Goal: Transaction & Acquisition: Purchase product/service

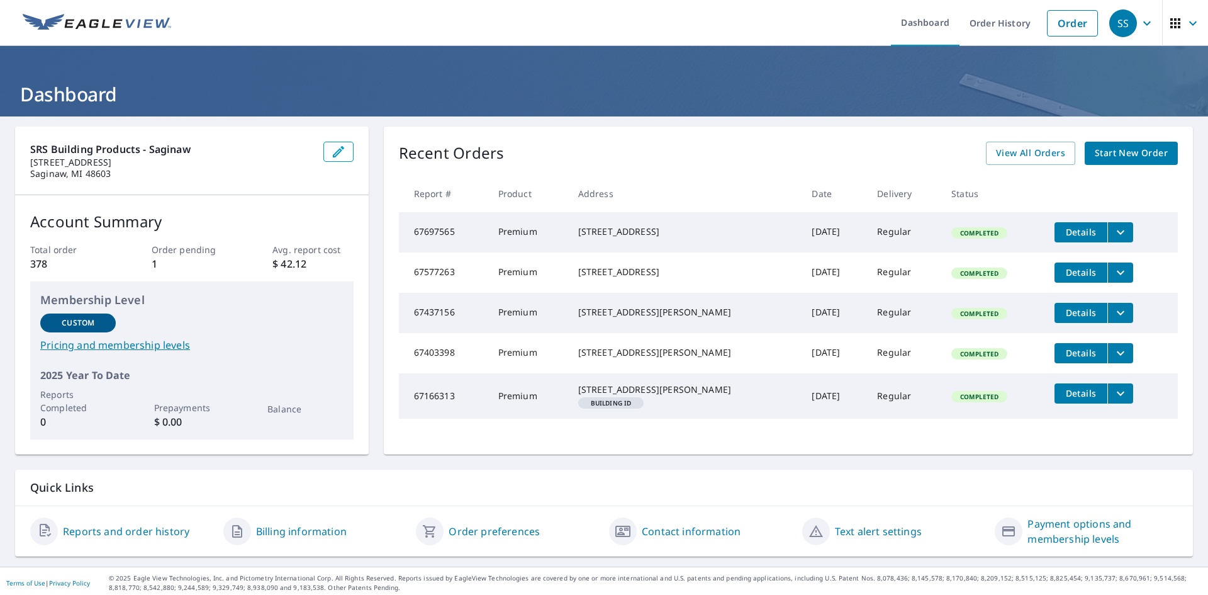
click at [40, 22] on img at bounding box center [97, 23] width 149 height 19
click at [1070, 18] on link "Order" at bounding box center [1072, 23] width 51 height 26
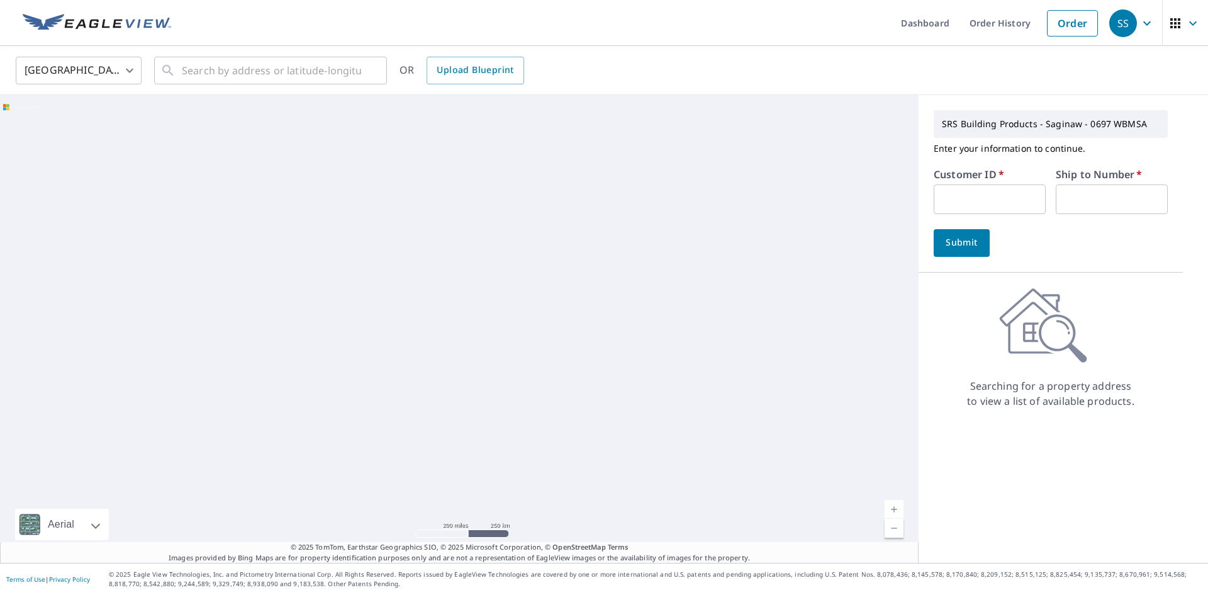
click at [957, 195] on input "text" at bounding box center [990, 199] width 112 height 30
type input "STRROO"
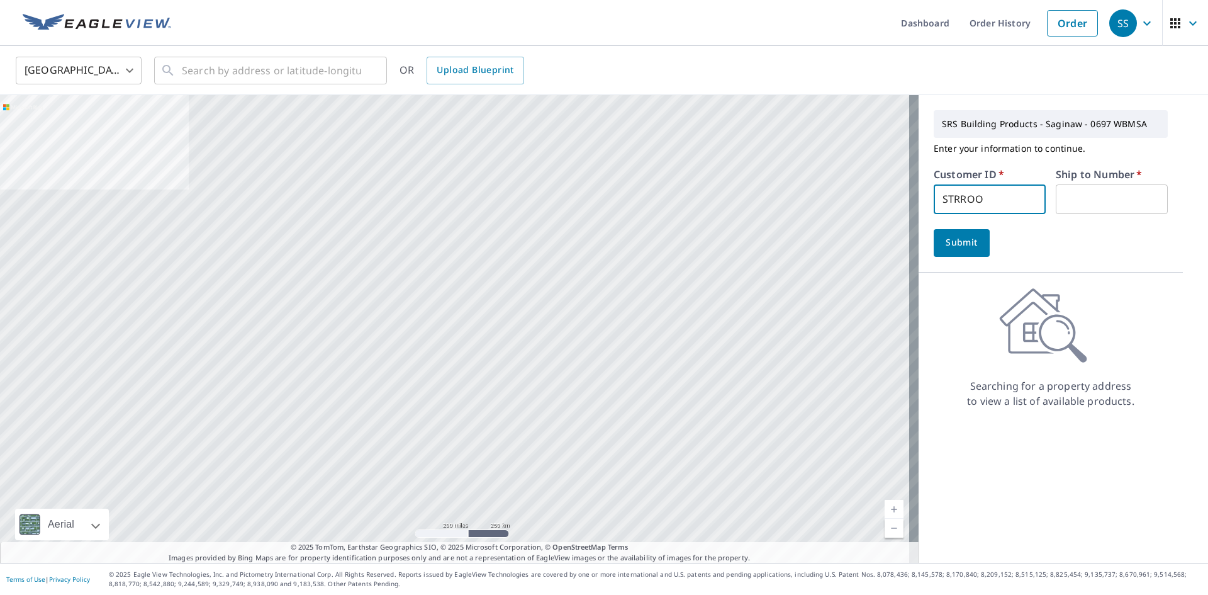
click at [1108, 199] on input "text" at bounding box center [1112, 199] width 112 height 30
type input "1"
click at [944, 242] on span "Submit" at bounding box center [962, 243] width 36 height 16
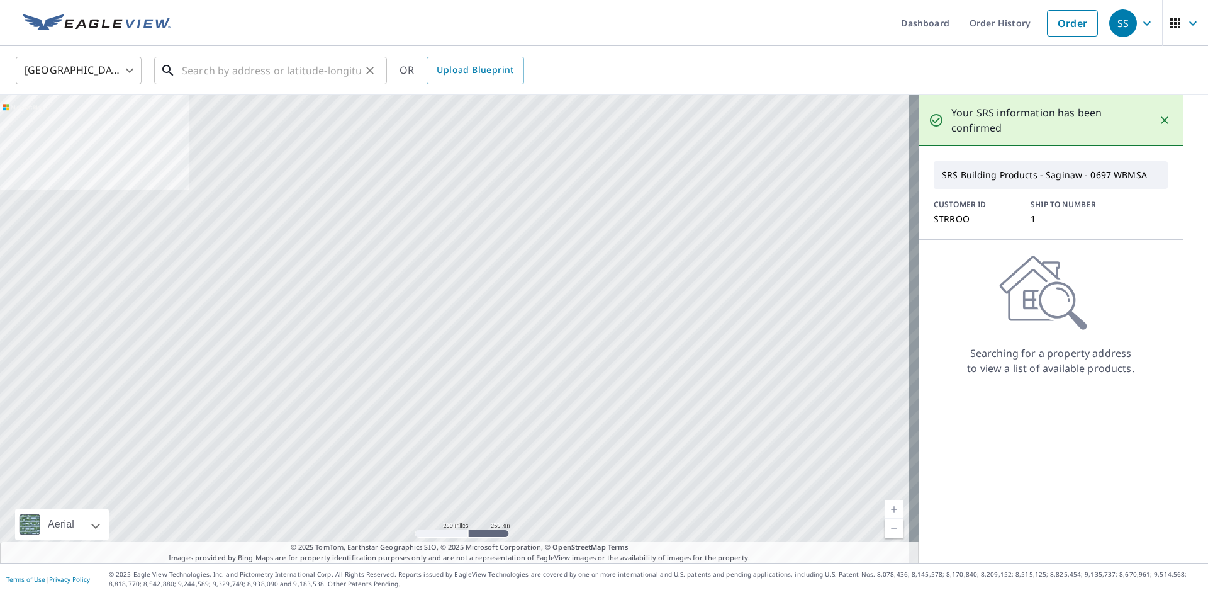
click at [281, 65] on input "text" at bounding box center [271, 70] width 179 height 35
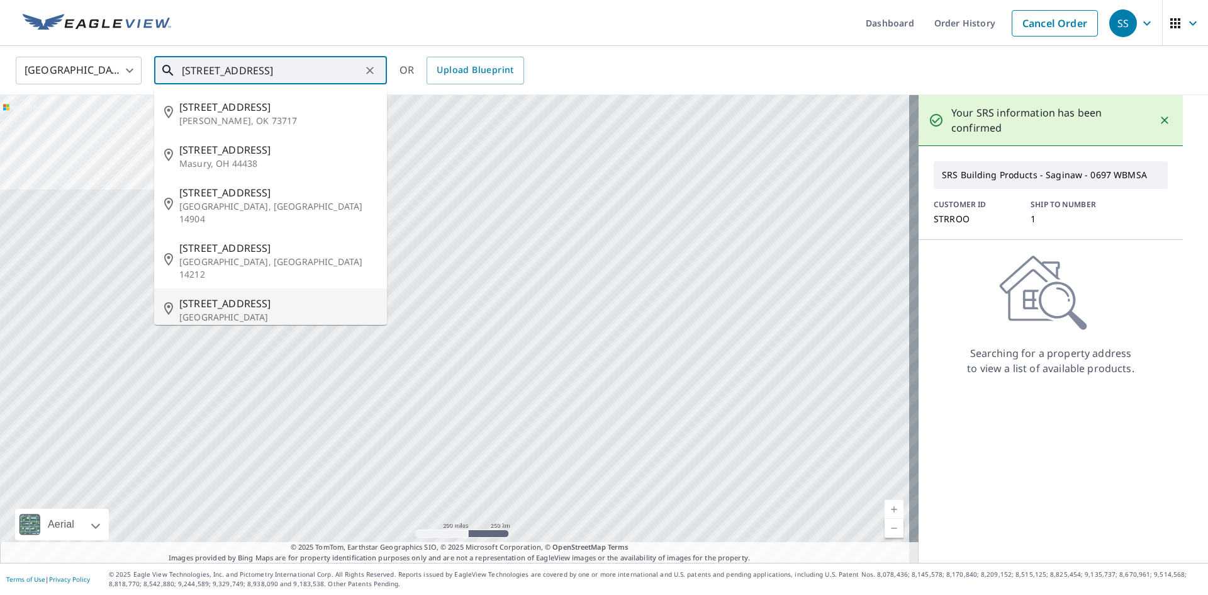
click at [266, 288] on li "[STREET_ADDRESS]" at bounding box center [270, 309] width 233 height 43
type input "[STREET_ADDRESS]"
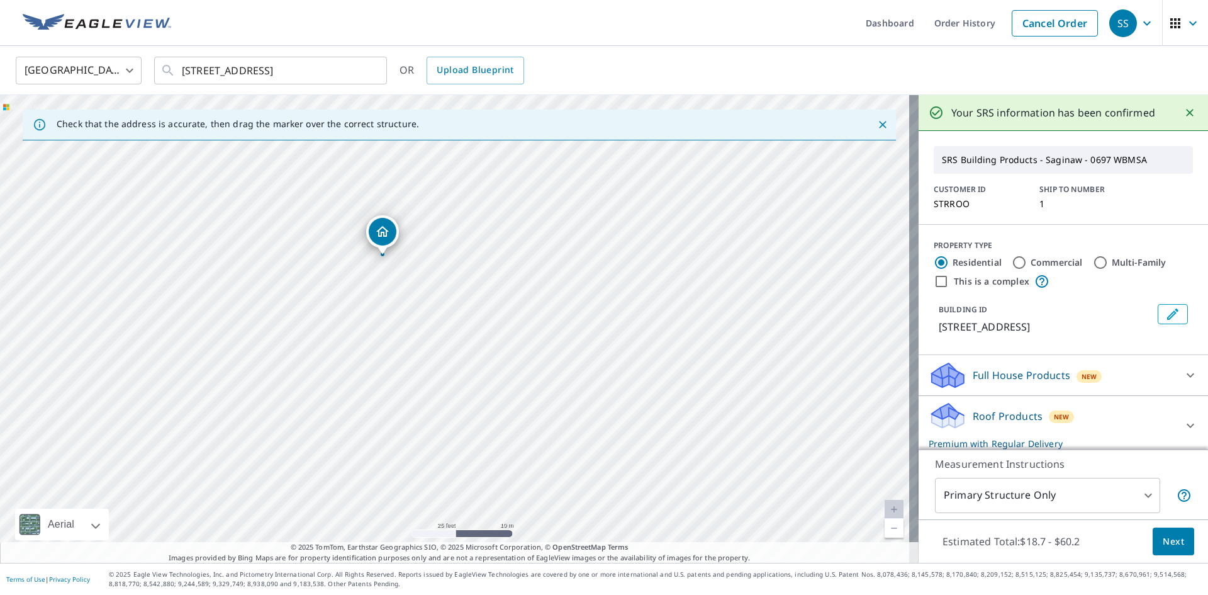
click at [1163, 543] on span "Next" at bounding box center [1173, 542] width 21 height 16
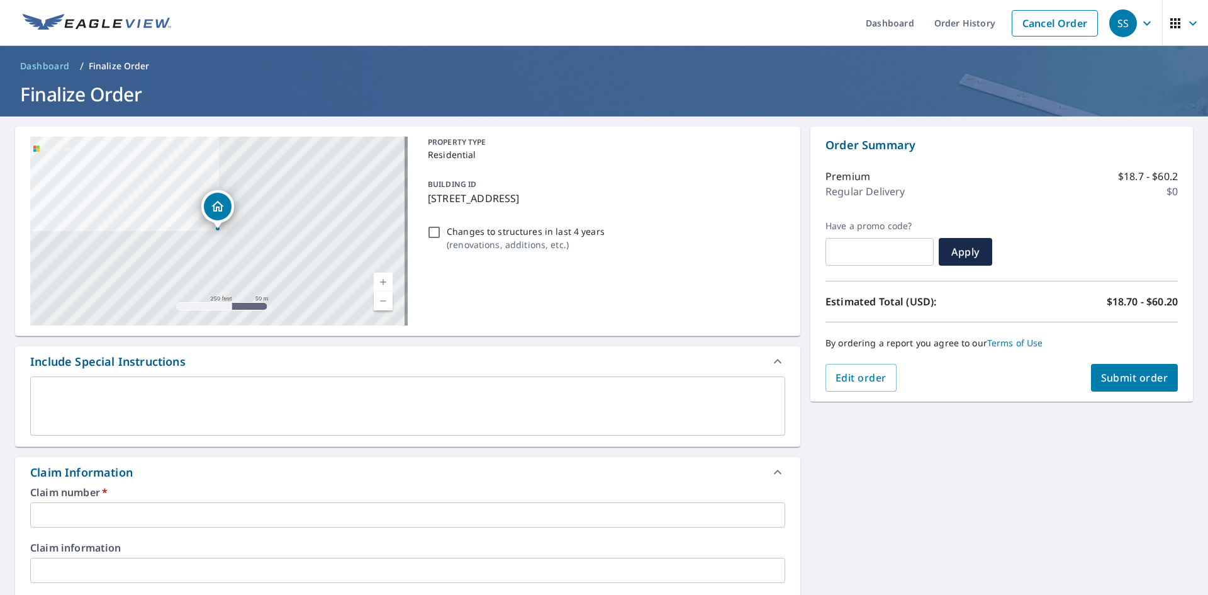
click at [232, 519] on input "text" at bounding box center [407, 514] width 755 height 25
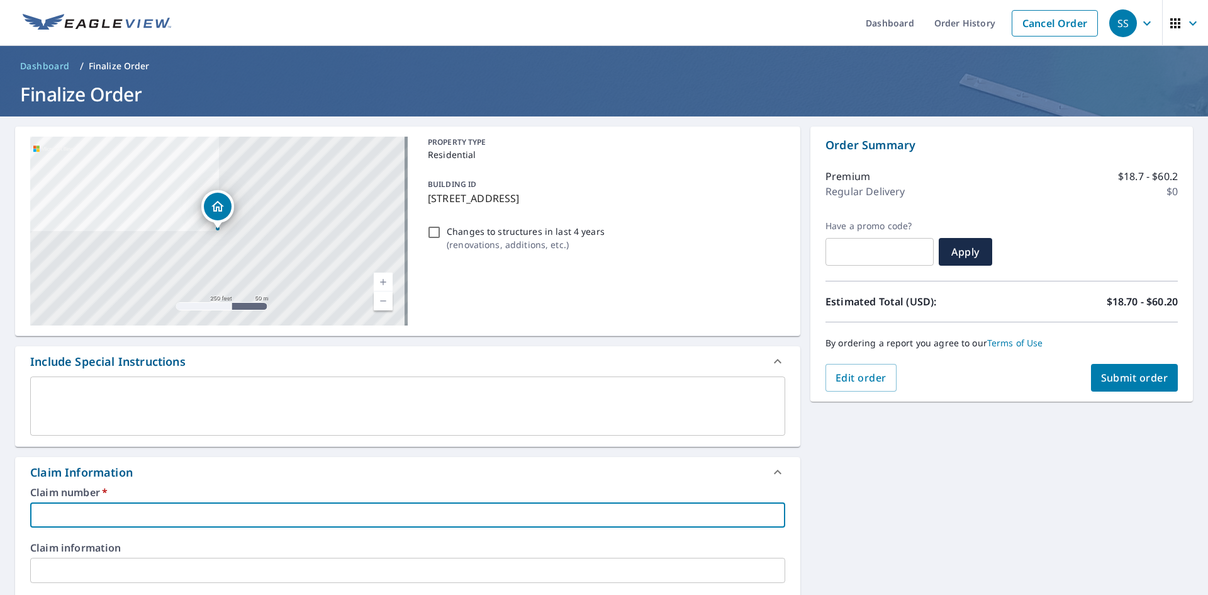
type input "[PERSON_NAME] - 3821 Chevel"
checkbox input "true"
drag, startPoint x: 154, startPoint y: 512, endPoint x: 84, endPoint y: 522, distance: 71.2
click at [84, 522] on input "[PERSON_NAME] - 3821 Chevel" at bounding box center [407, 514] width 755 height 25
type input "[PERSON_NAME] - 1"
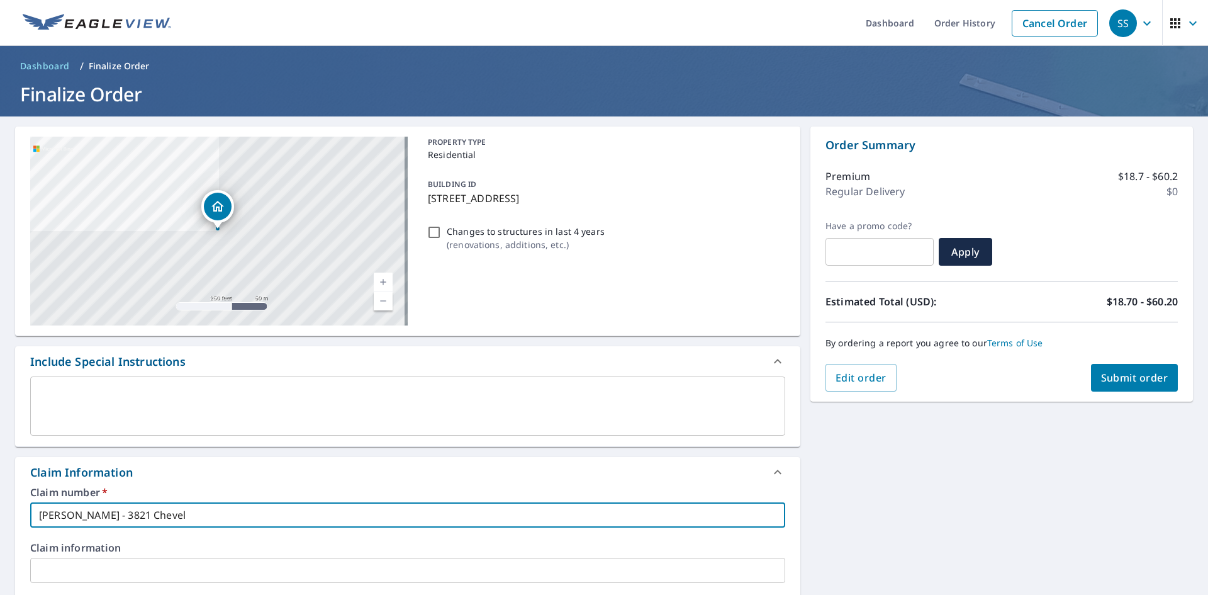
checkbox input "true"
type input "[PERSON_NAME] - 11"
checkbox input "true"
type input "[PERSON_NAME] - 114"
checkbox input "true"
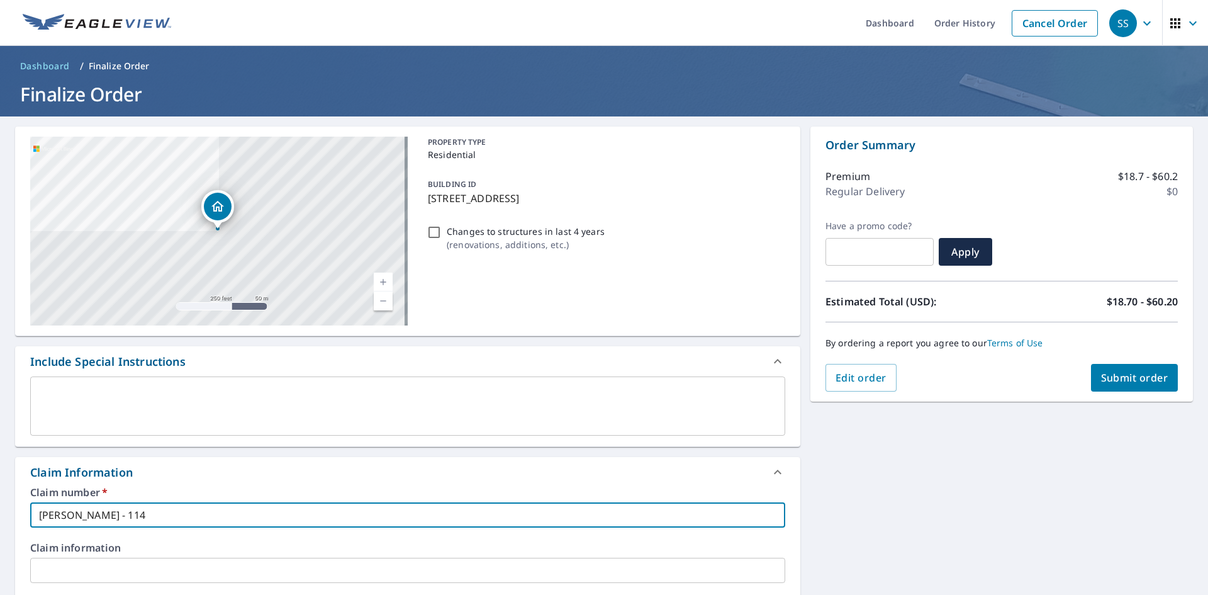
type input "[PERSON_NAME] - 1149"
checkbox input "true"
type input "[PERSON_NAME] - 1149"
checkbox input "true"
type input "[PERSON_NAME] - 1149 B"
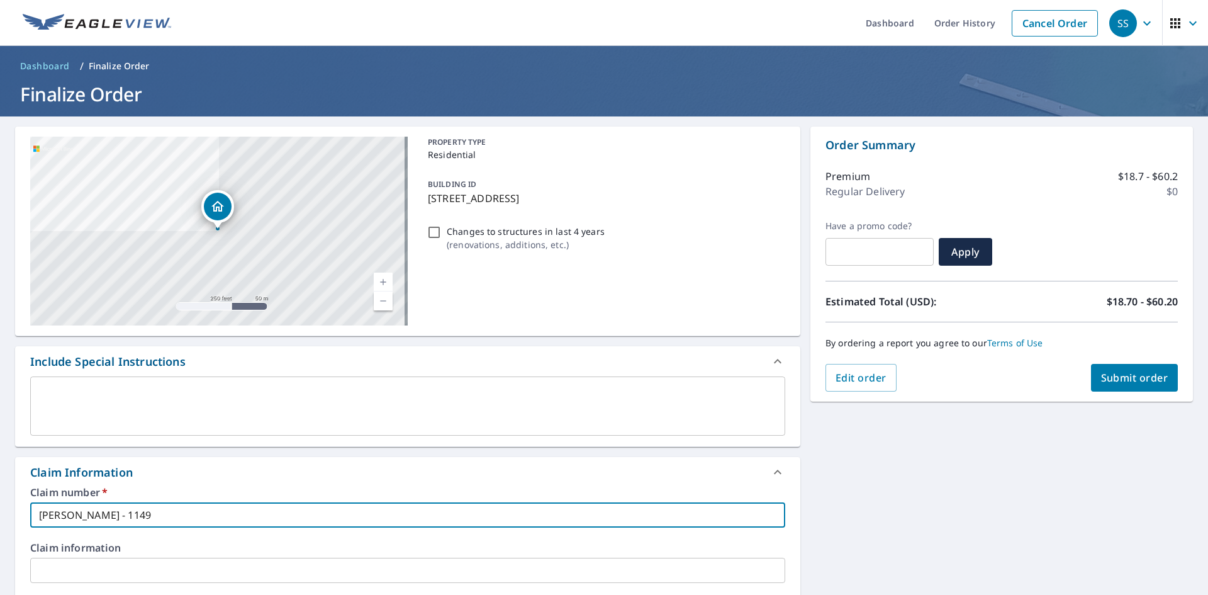
checkbox input "true"
type input "[PERSON_NAME] - 1149 Br"
checkbox input "true"
type input "[PERSON_NAME] - 1149 Bro"
checkbox input "true"
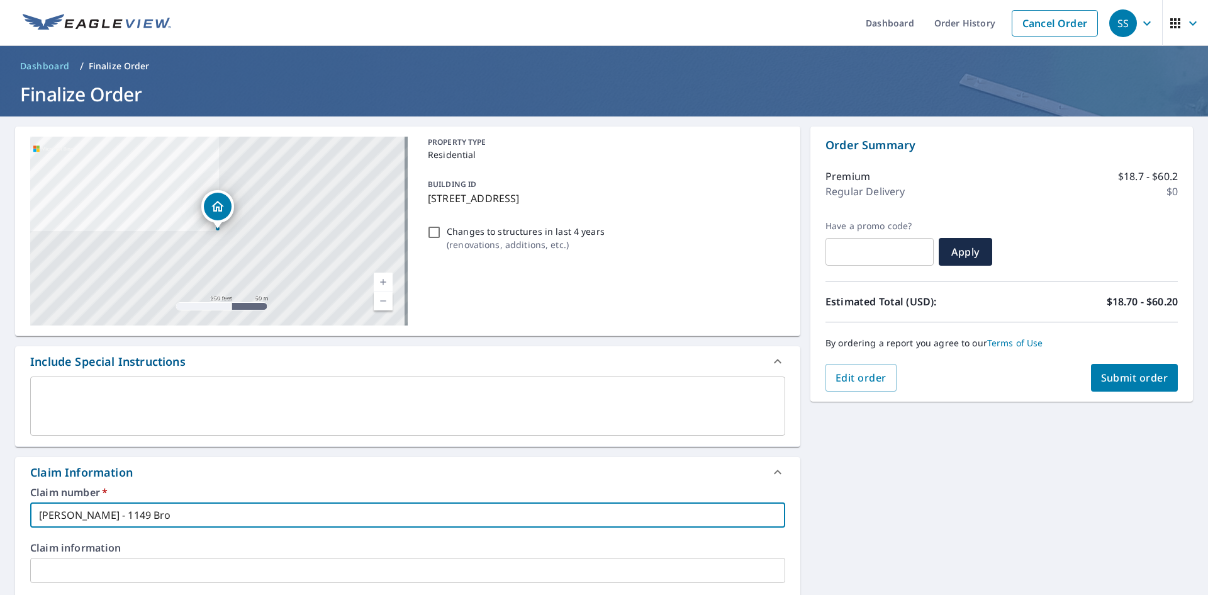
type input "[PERSON_NAME] - 1149 Broa"
checkbox input "true"
type input "[PERSON_NAME] - 1149 Broad"
checkbox input "true"
type input "[PERSON_NAME] - 1149 Broadw"
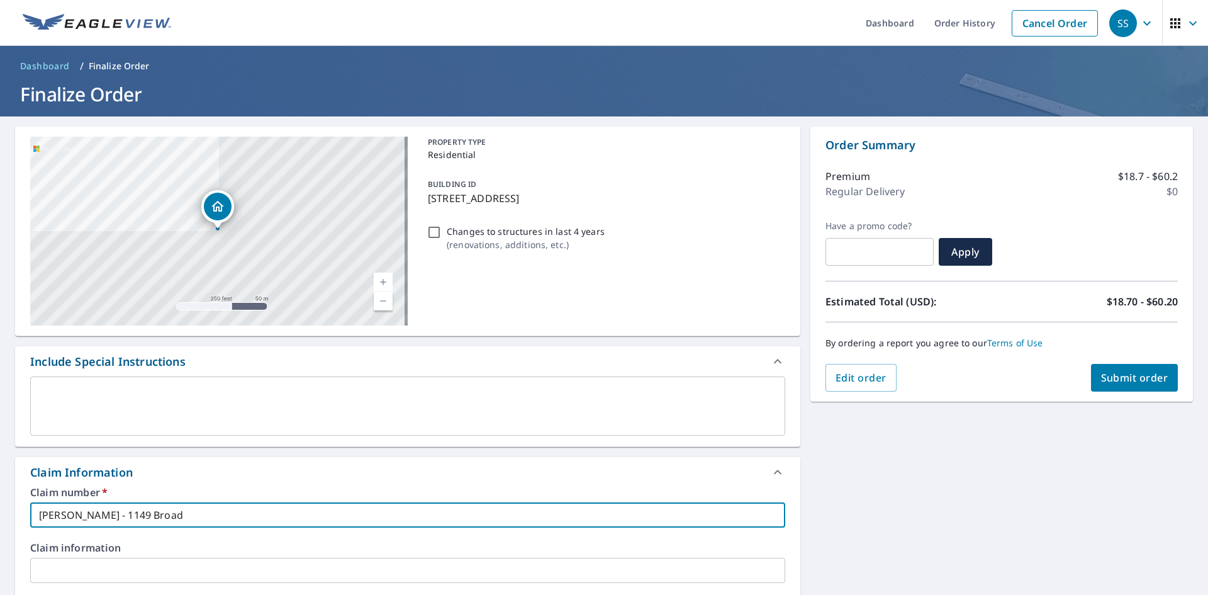
checkbox input "true"
type input "[PERSON_NAME] - 1149 [GEOGRAPHIC_DATA]"
checkbox input "true"
type input "[PERSON_NAME] - 1149 Broadway"
checkbox input "true"
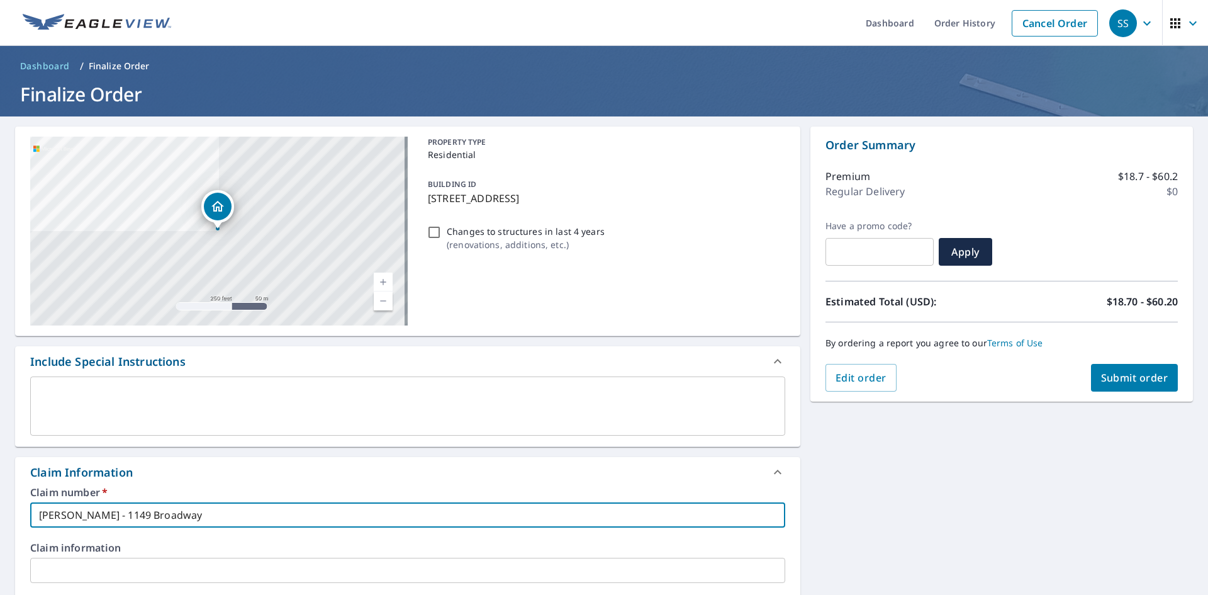
type input "[PERSON_NAME] - 1149 Broadway"
checkbox input "true"
type input "[PERSON_NAME] - [STREET_ADDRESS]"
checkbox input "true"
type input "[PERSON_NAME] - [STREET_ADDRESS]"
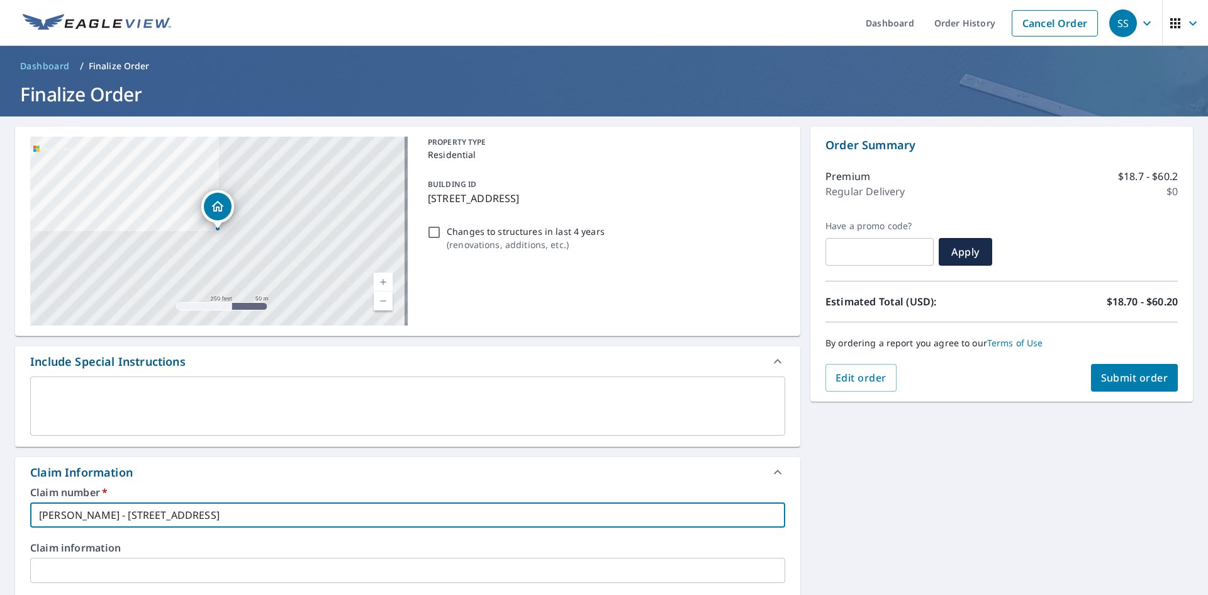
checkbox input "true"
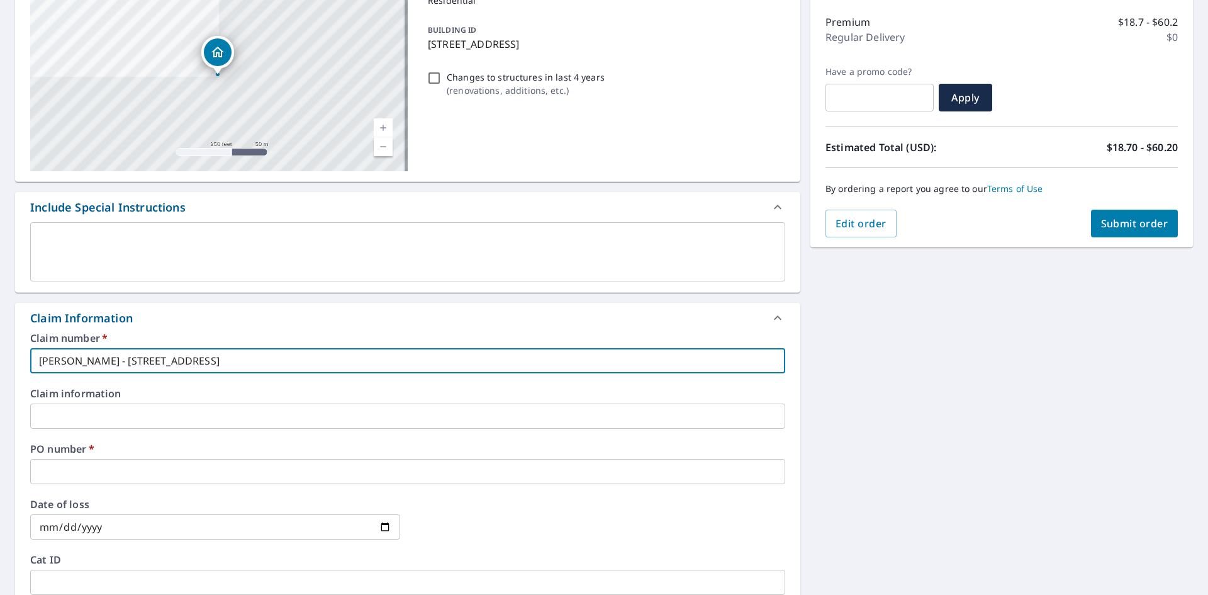
scroll to position [378, 0]
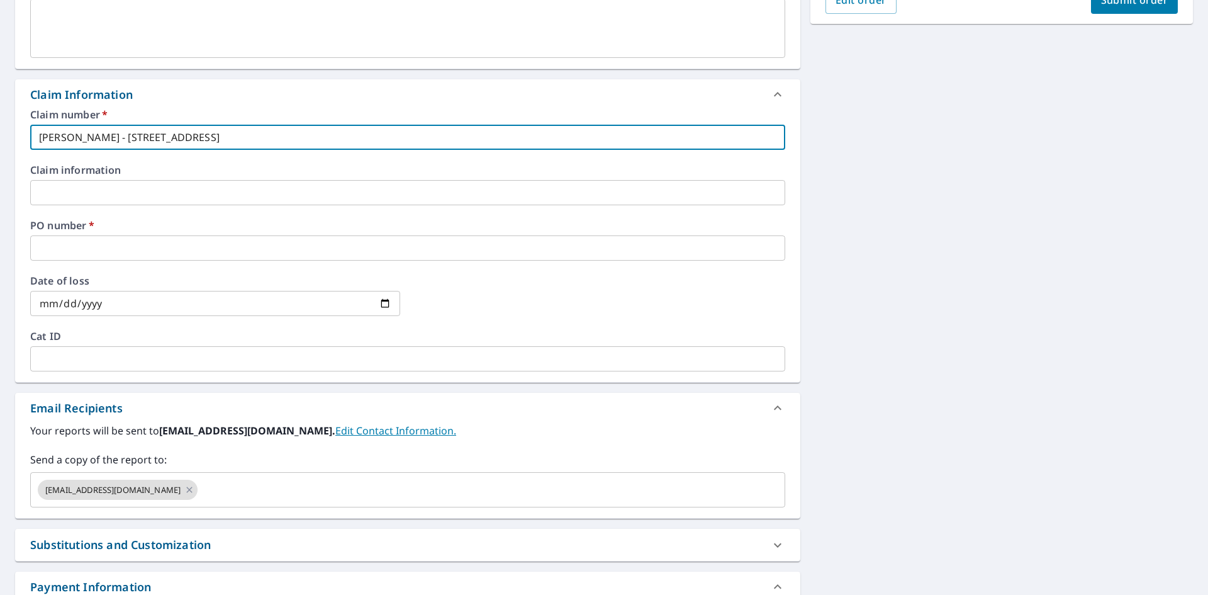
drag, startPoint x: 168, startPoint y: 132, endPoint x: 0, endPoint y: 132, distance: 168.0
click at [0, 132] on div "[STREET_ADDRESS] Aerial Road A standard road map Aerial A detailed look from ab…" at bounding box center [604, 200] width 1208 height 923
type input "[PERSON_NAME] - [STREET_ADDRESS]"
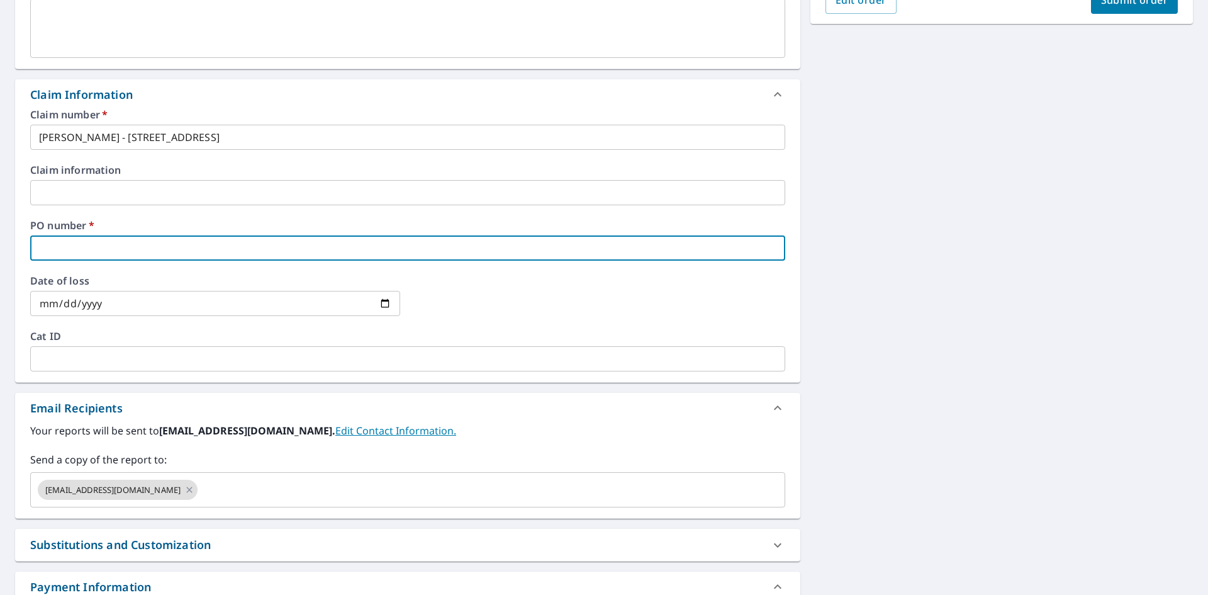
click at [79, 237] on input "text" at bounding box center [407, 247] width 755 height 25
paste input "[PERSON_NAME] - [STREET_ADDRESS]"
type input "[PERSON_NAME] - [STREET_ADDRESS]"
checkbox input "true"
type input "[PERSON_NAME] - [STREET_ADDRESS]"
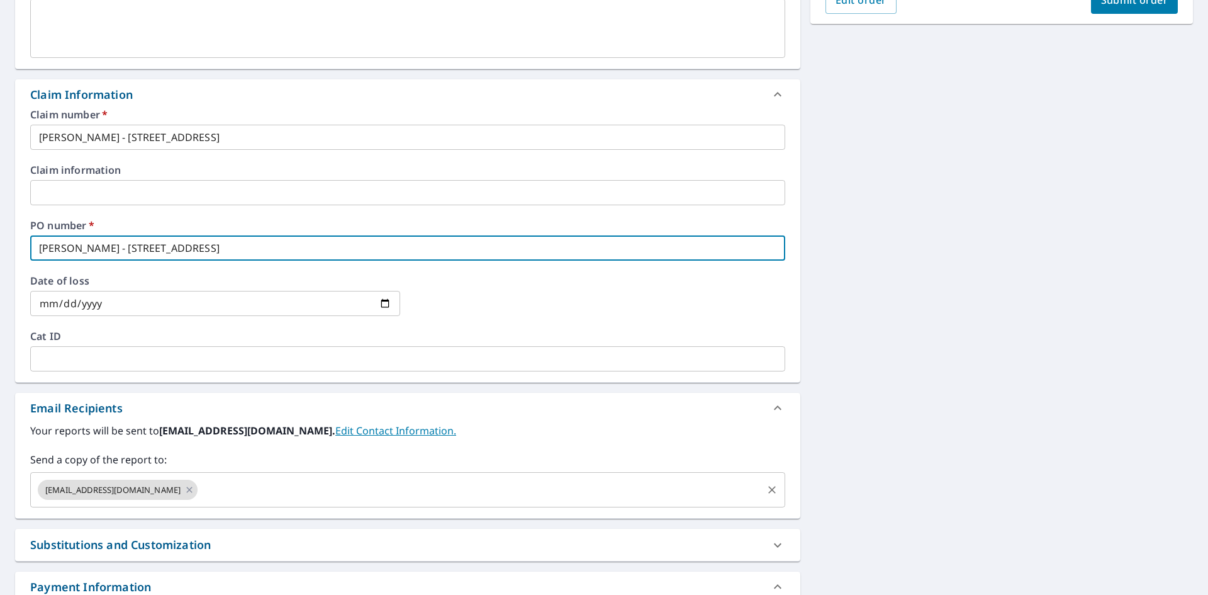
click at [305, 488] on input "text" at bounding box center [479, 490] width 561 height 24
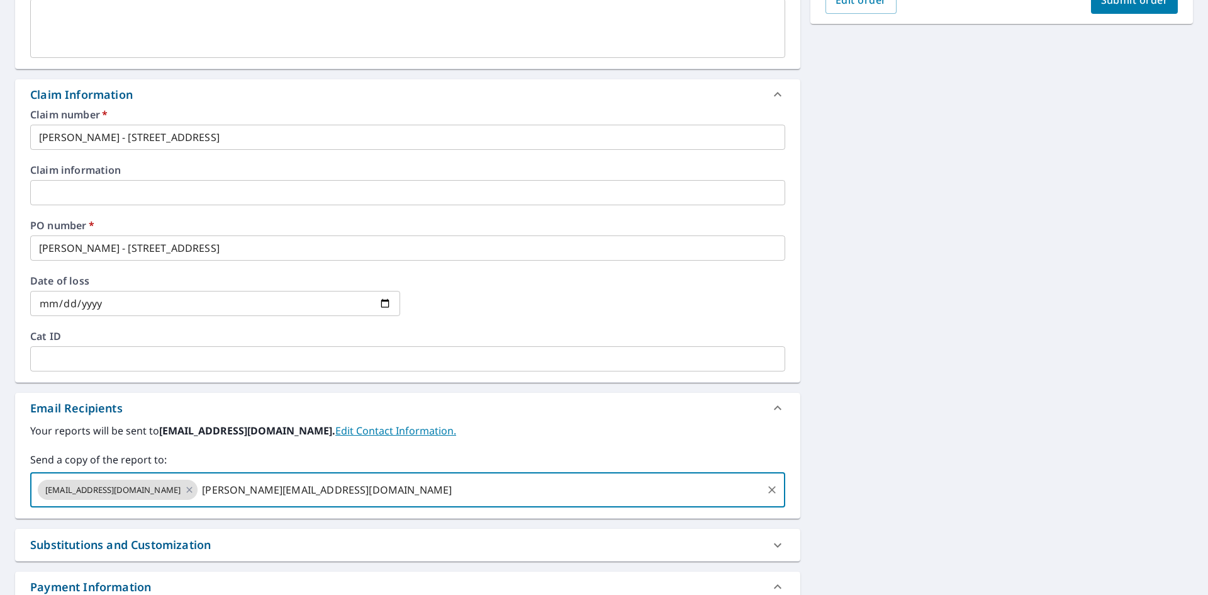
type input "[PERSON_NAME][EMAIL_ADDRESS][DOMAIN_NAME]"
click at [469, 449] on div "Your reports will be sent to [EMAIL_ADDRESS][DOMAIN_NAME]. Edit Contact Informa…" at bounding box center [407, 465] width 755 height 84
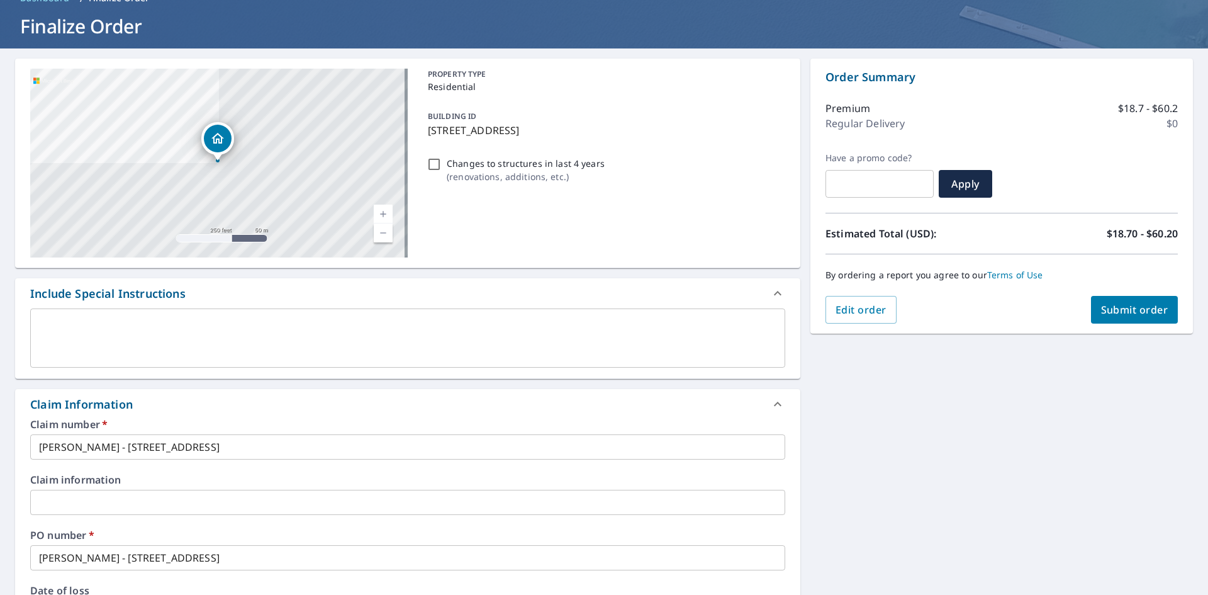
scroll to position [0, 0]
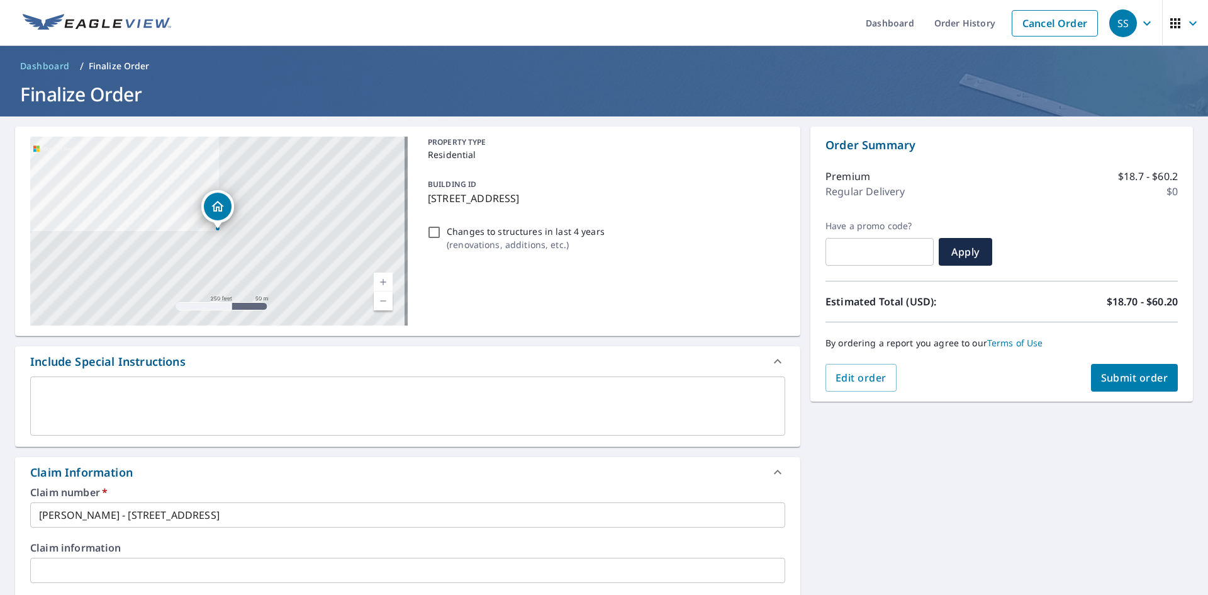
click at [1109, 378] on span "Submit order" at bounding box center [1134, 378] width 67 height 14
checkbox input "true"
